Goal: Task Accomplishment & Management: Manage account settings

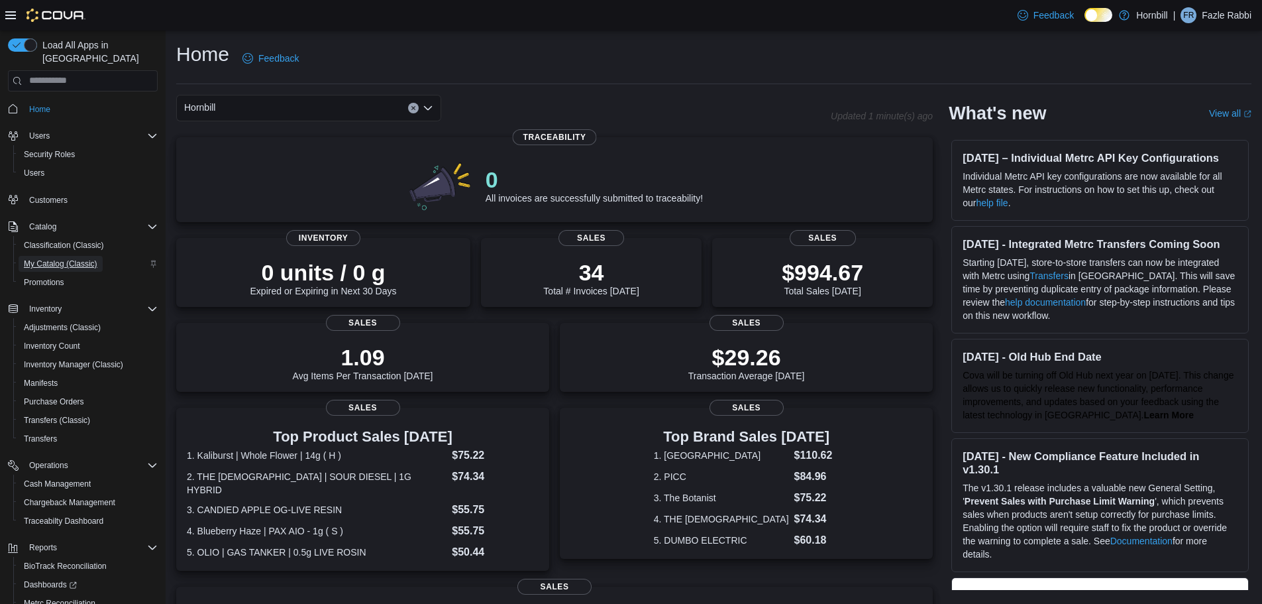
click at [70, 258] on span "My Catalog (Classic)" at bounding box center [61, 263] width 74 height 11
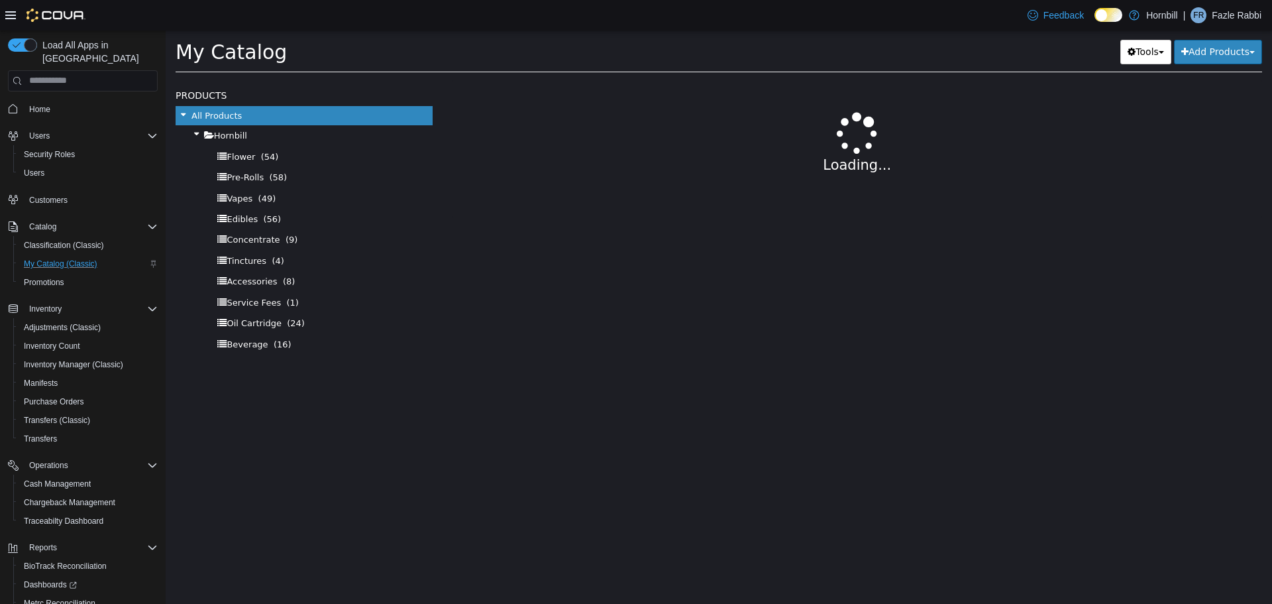
select select "**********"
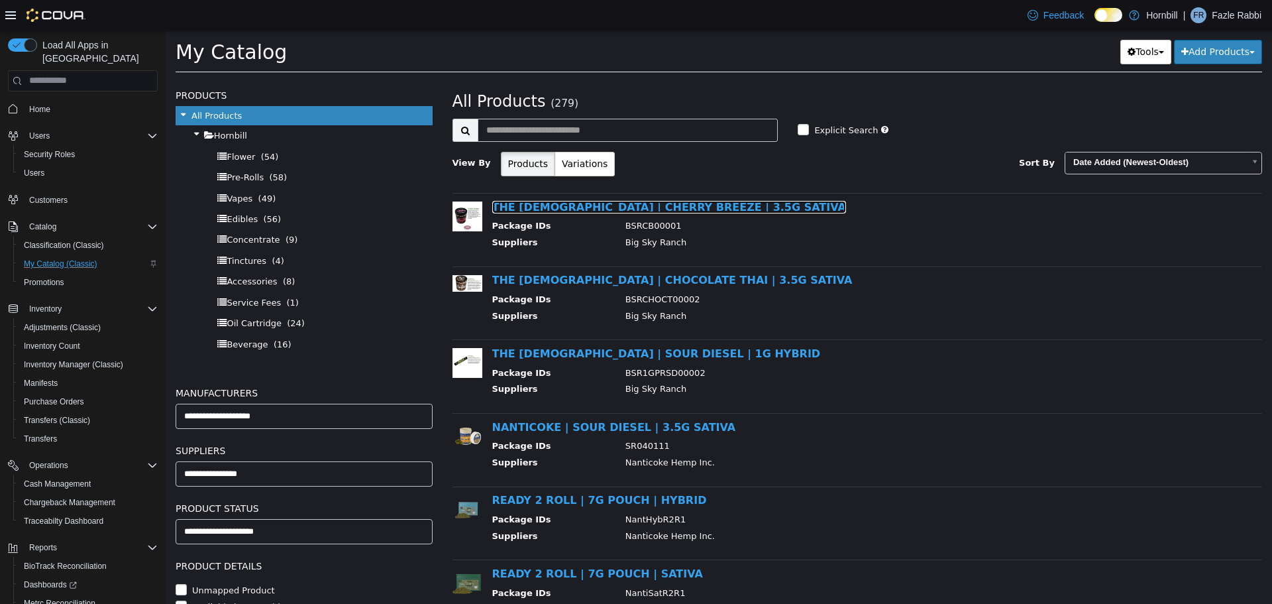
click at [579, 209] on link "THE [DEMOGRAPHIC_DATA] | CHERRY BREEZE | 3.5G SATIVA" at bounding box center [669, 206] width 354 height 13
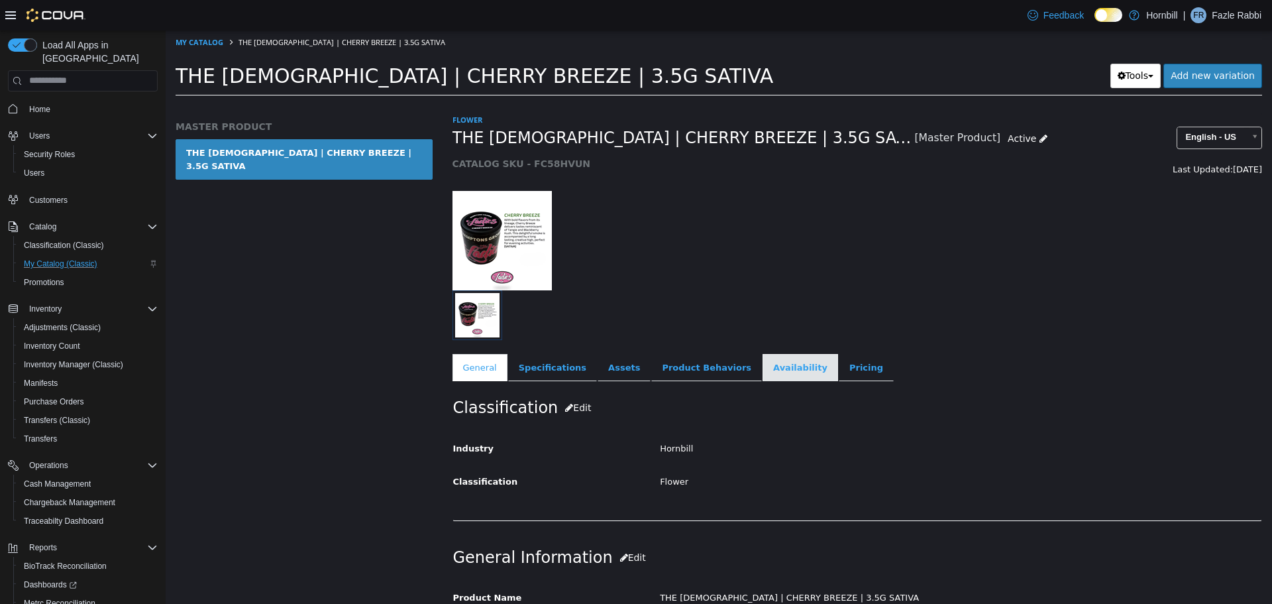
click at [765, 368] on link "Availability" at bounding box center [801, 367] width 76 height 28
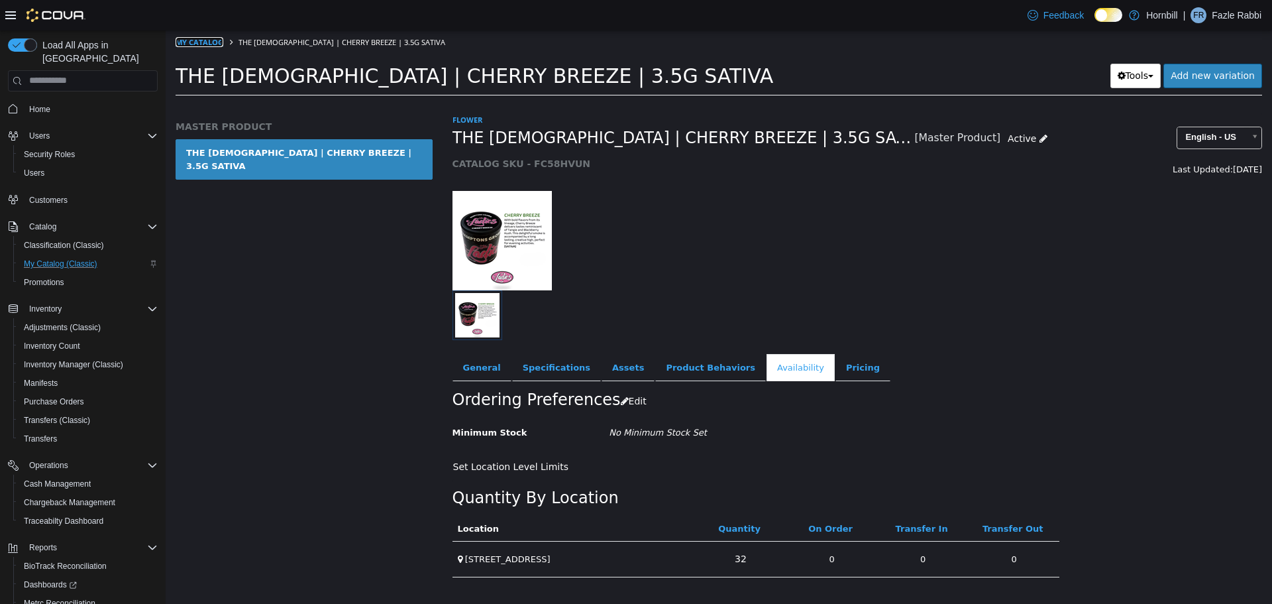
click at [207, 38] on link "My Catalog" at bounding box center [200, 41] width 48 height 10
select select "**********"
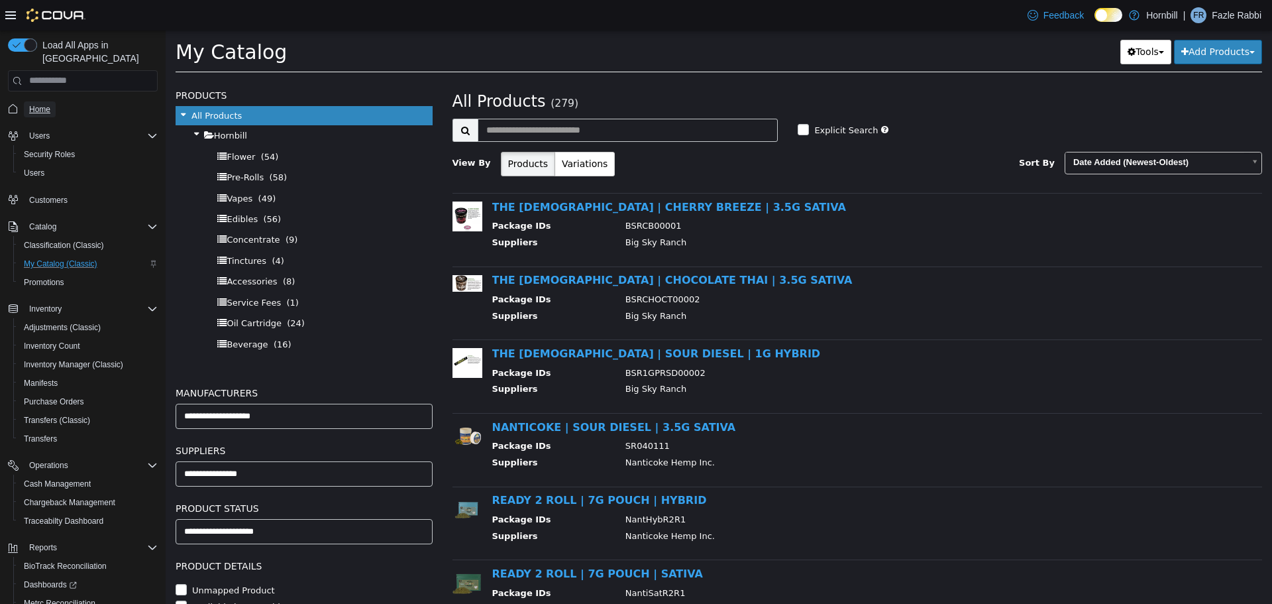
click at [32, 101] on span "Home" at bounding box center [39, 109] width 21 height 16
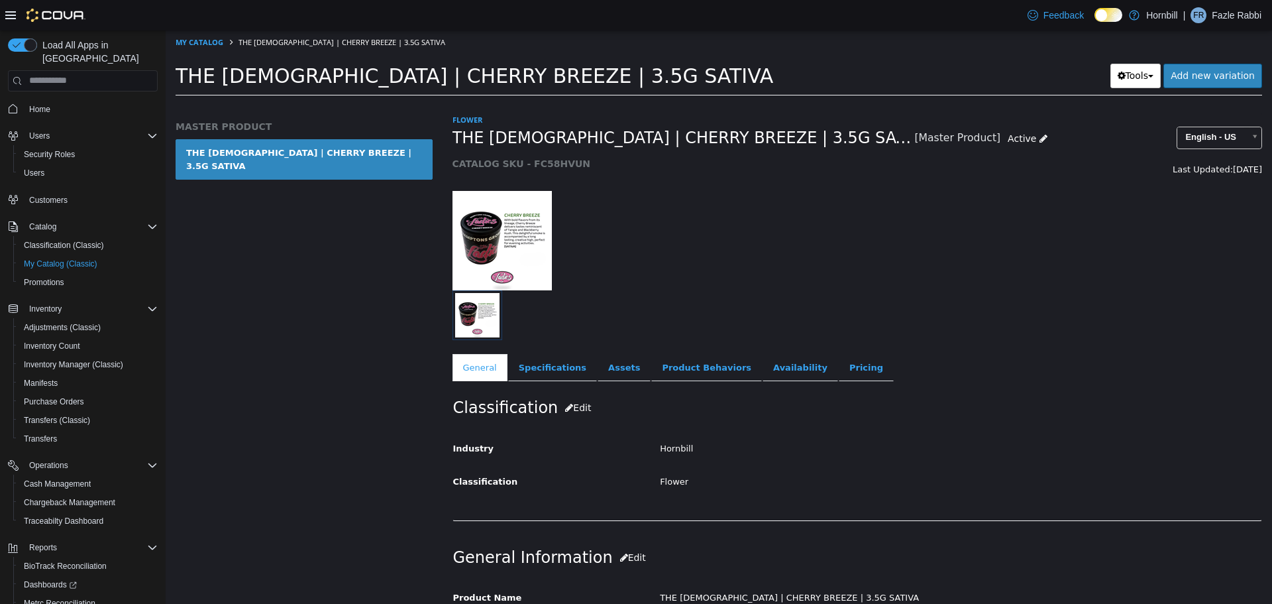
click at [524, 208] on img at bounding box center [502, 239] width 99 height 99
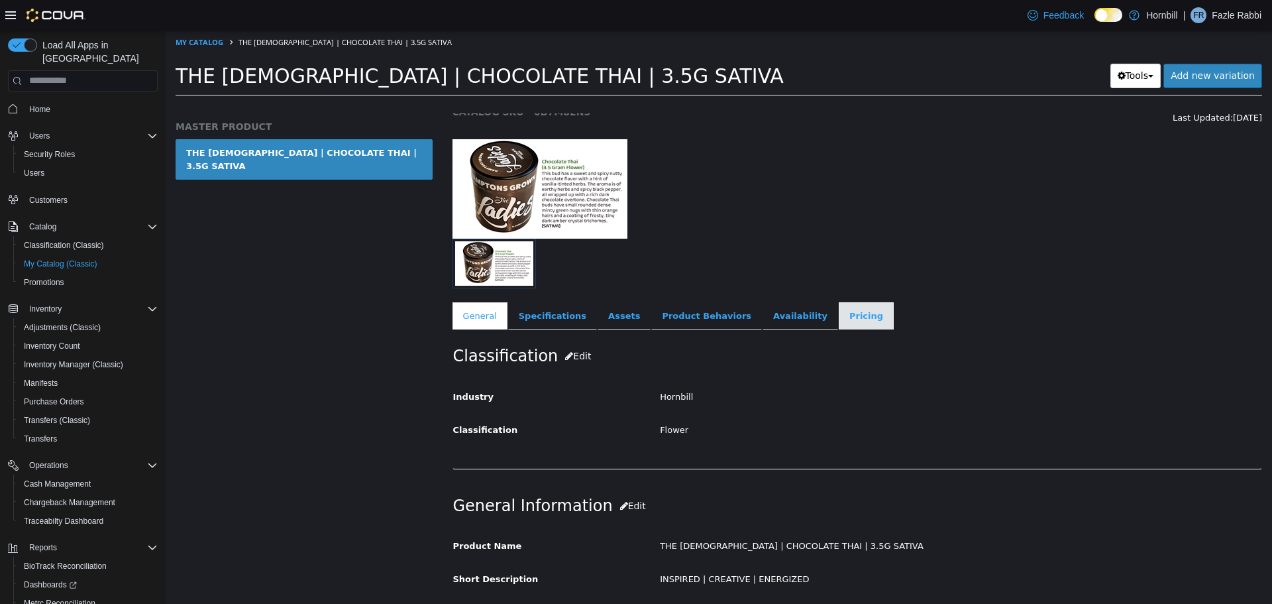
scroll to position [199, 0]
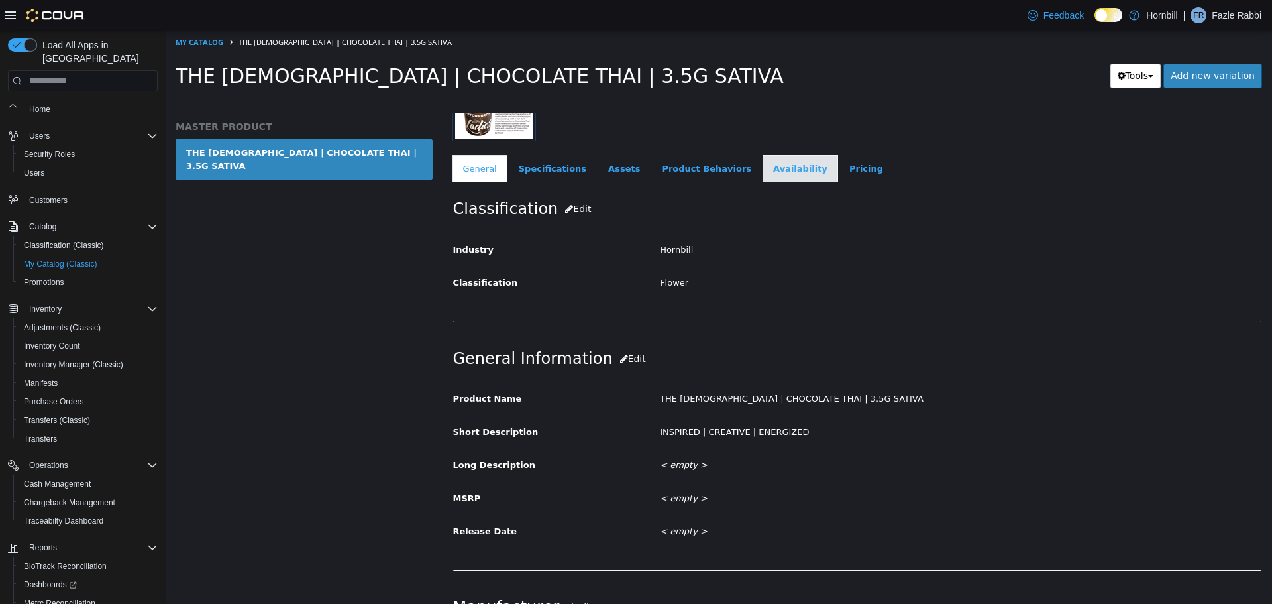
click at [765, 168] on link "Availability" at bounding box center [801, 168] width 76 height 28
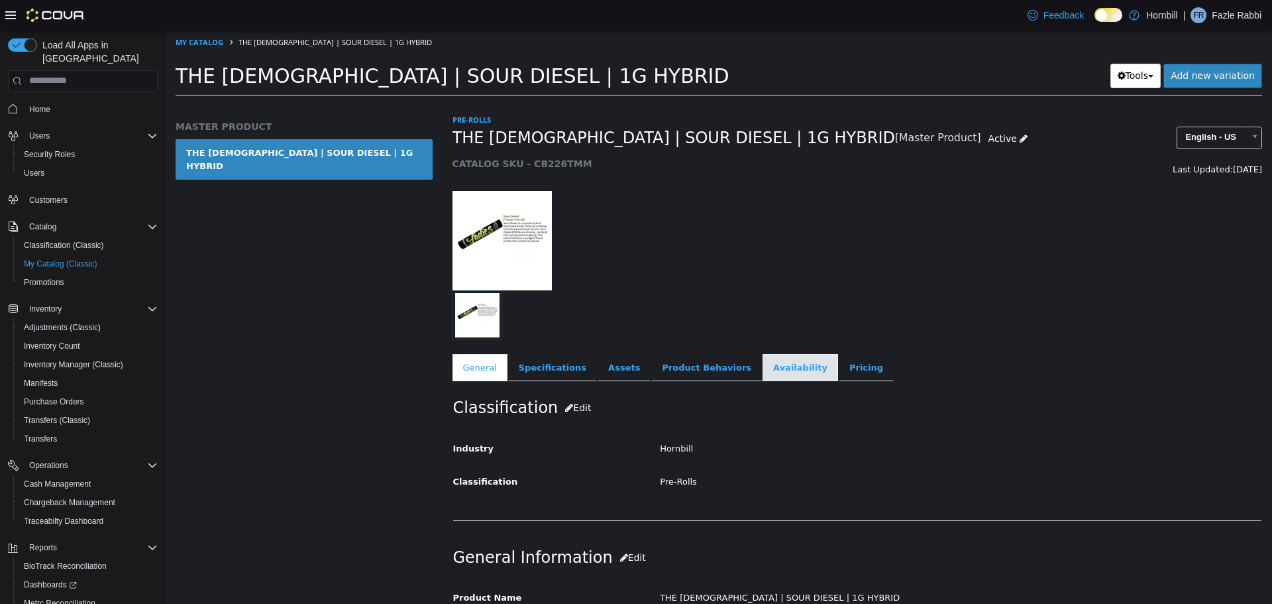
click at [763, 367] on link "Availability" at bounding box center [801, 367] width 76 height 28
